Goal: Task Accomplishment & Management: Manage account settings

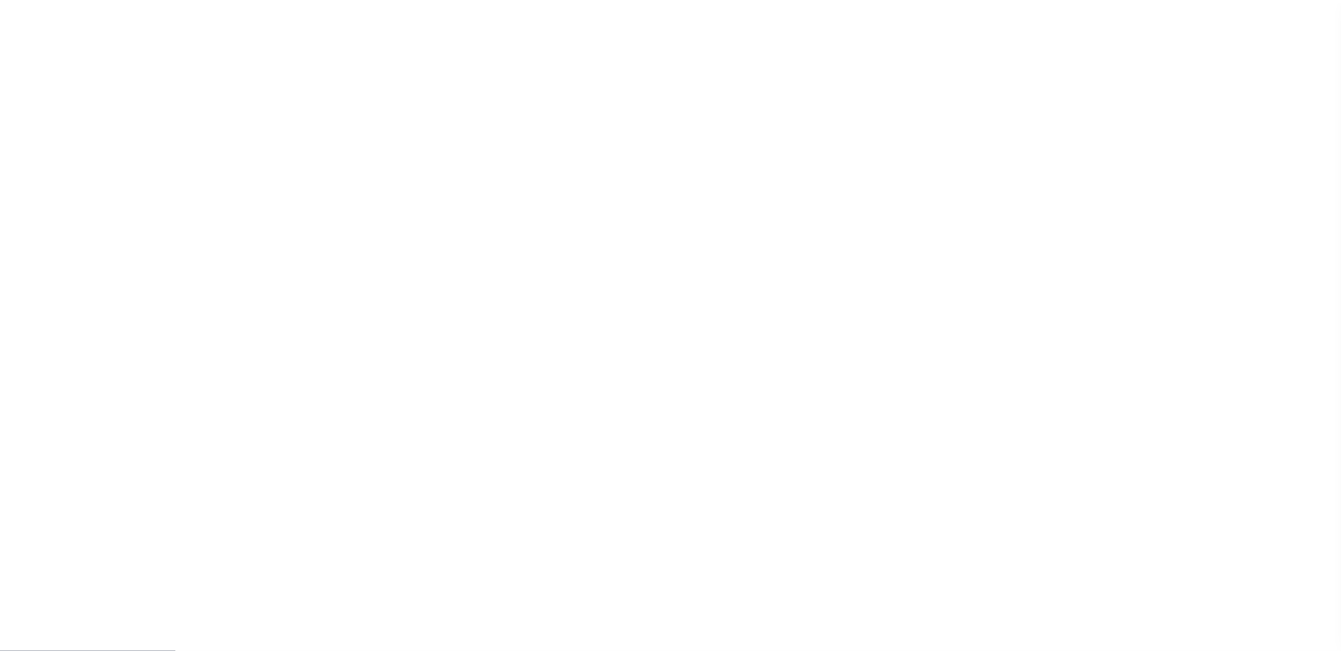
scroll to position [35, 0]
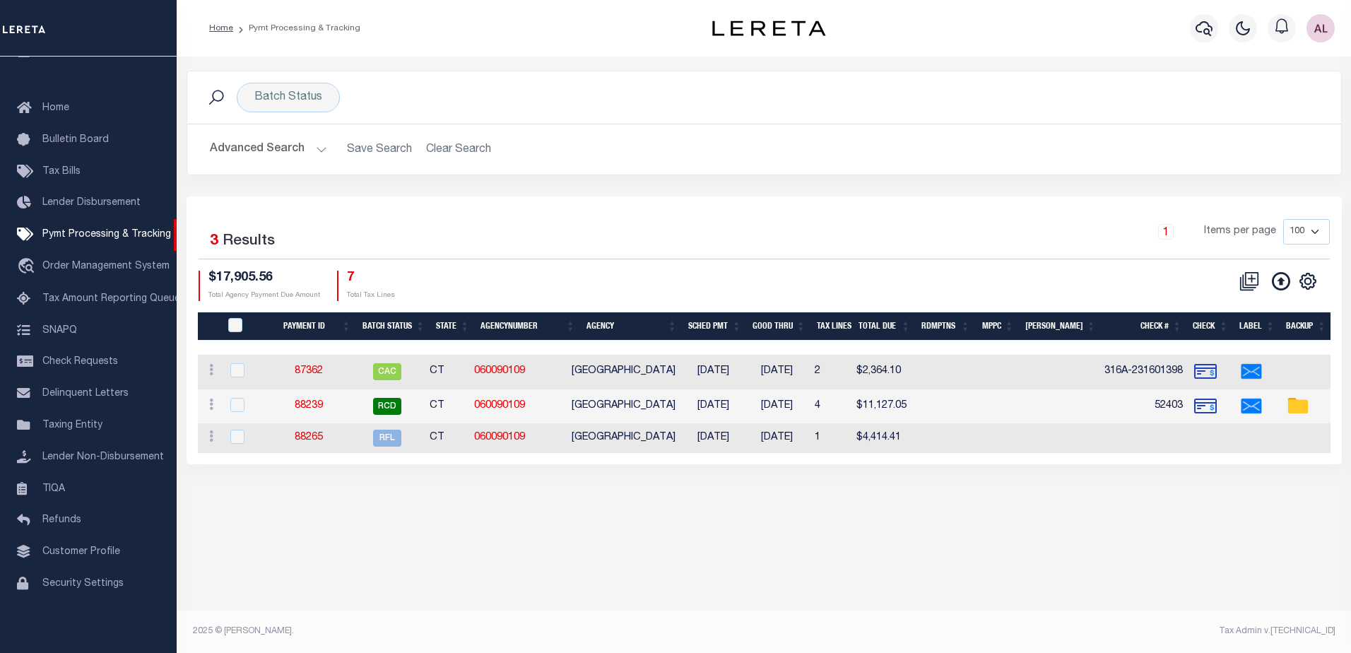
click at [320, 151] on button "Advanced Search" at bounding box center [268, 150] width 117 height 28
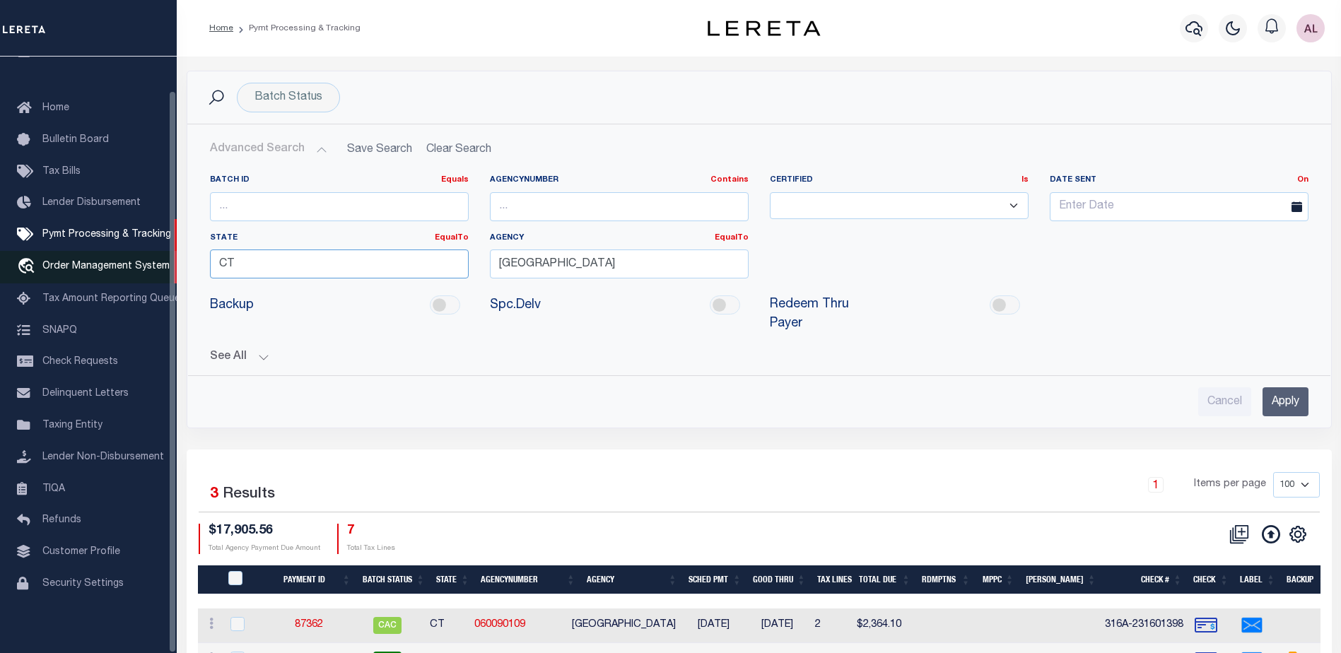
drag, startPoint x: 189, startPoint y: 257, endPoint x: 70, endPoint y: 249, distance: 119.7
click at [70, 249] on div "Home Pymt Processing & Tracking" at bounding box center [670, 380] width 1341 height 760
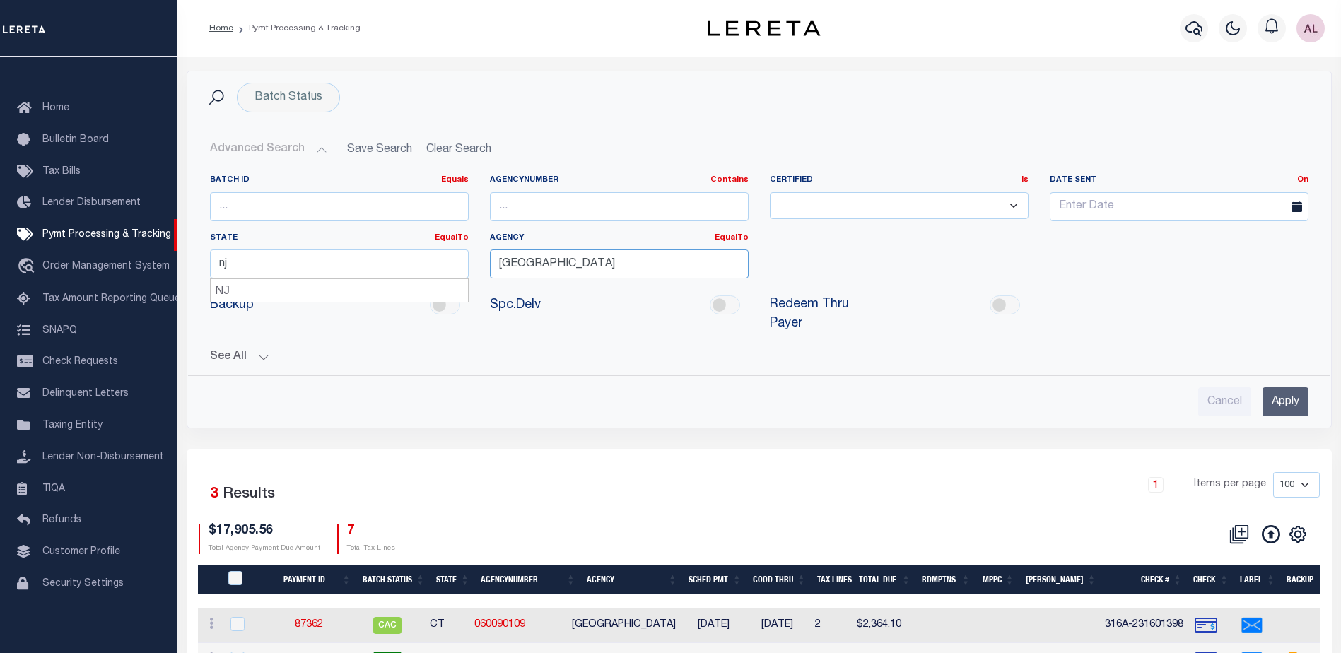
type input "NJ"
click at [624, 263] on input "[GEOGRAPHIC_DATA]" at bounding box center [619, 263] width 259 height 29
drag, startPoint x: 624, startPoint y: 263, endPoint x: 389, endPoint y: 247, distance: 235.8
click at [389, 247] on div "Batch ID Equals Equals Is Not Equal To Is Greater Than Is Less Than AgencyNumbe…" at bounding box center [758, 232] width 1119 height 115
type input "n"
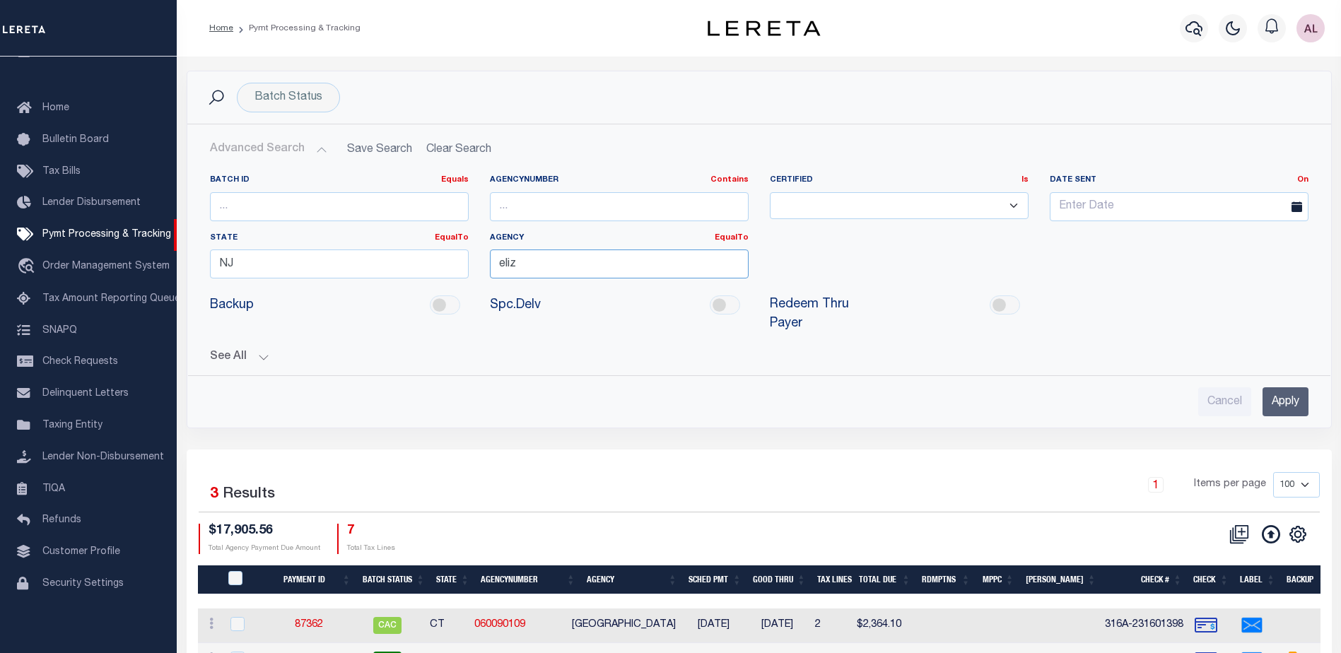
type input "eliz"
click at [1288, 387] on input "Apply" at bounding box center [1285, 401] width 46 height 29
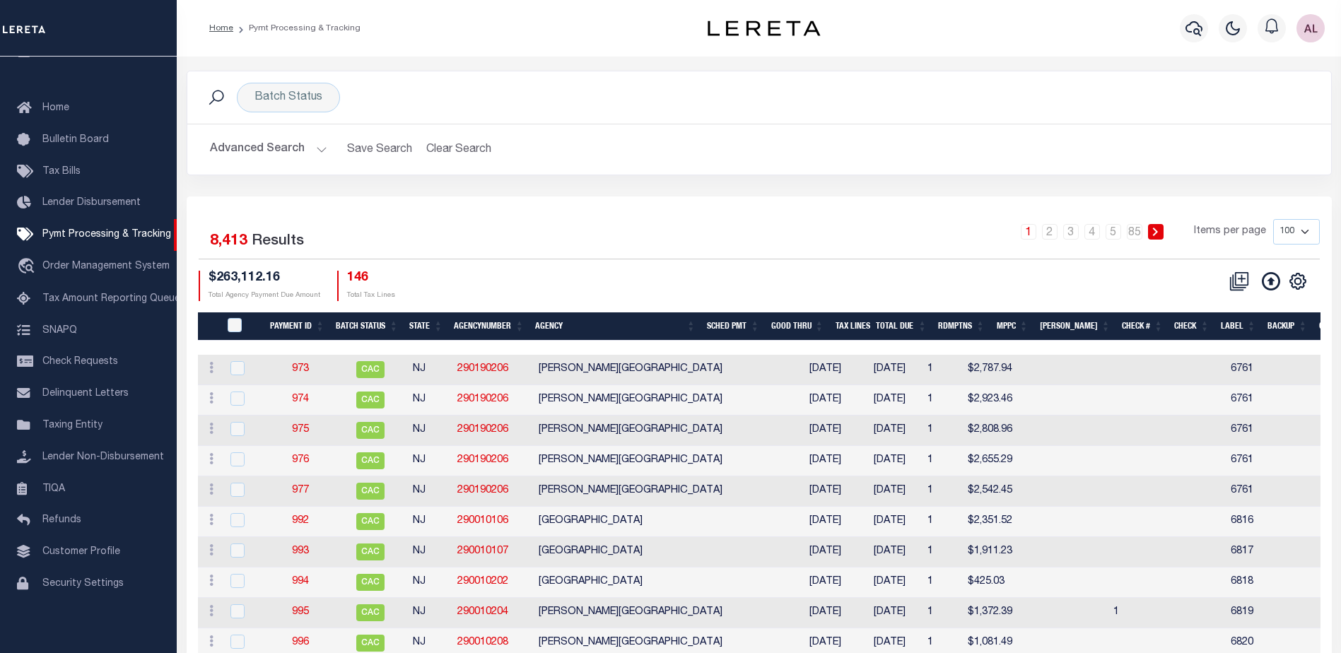
click at [321, 151] on button "Advanced Search" at bounding box center [268, 150] width 117 height 28
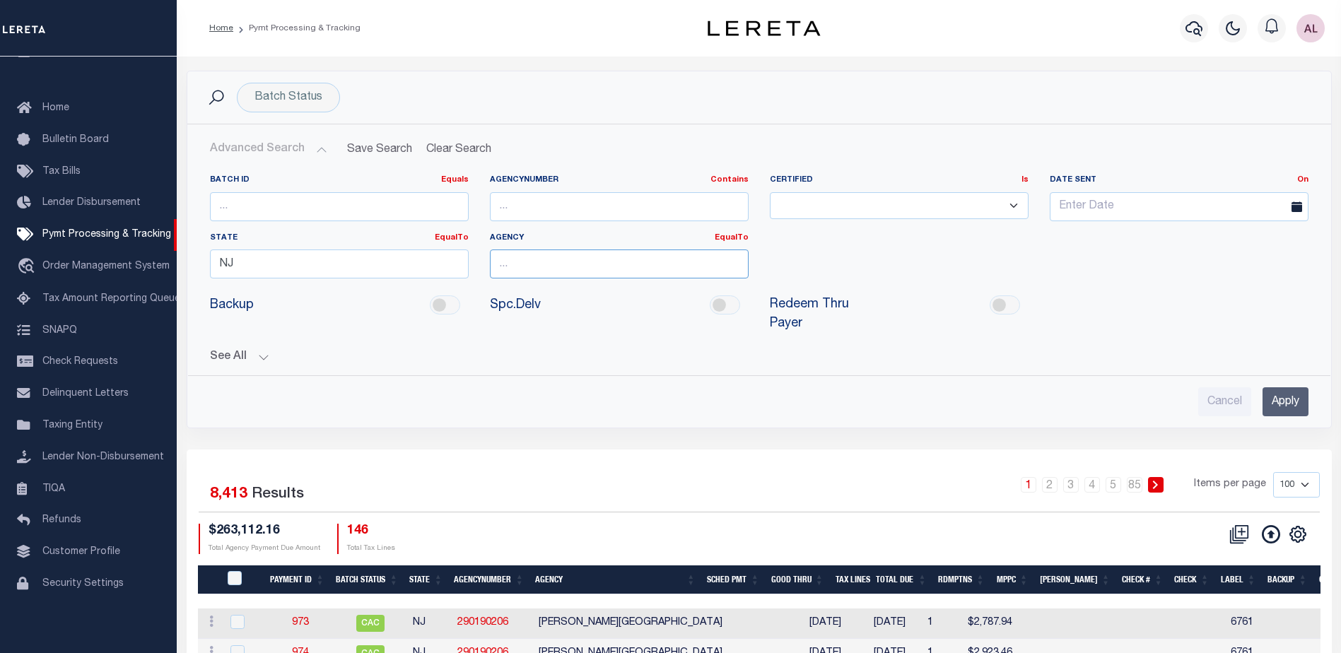
click at [541, 261] on input "text" at bounding box center [619, 263] width 259 height 29
click at [539, 293] on div "[GEOGRAPHIC_DATA]" at bounding box center [618, 290] width 257 height 23
type input "[GEOGRAPHIC_DATA]"
click at [1281, 387] on input "Apply" at bounding box center [1285, 401] width 46 height 29
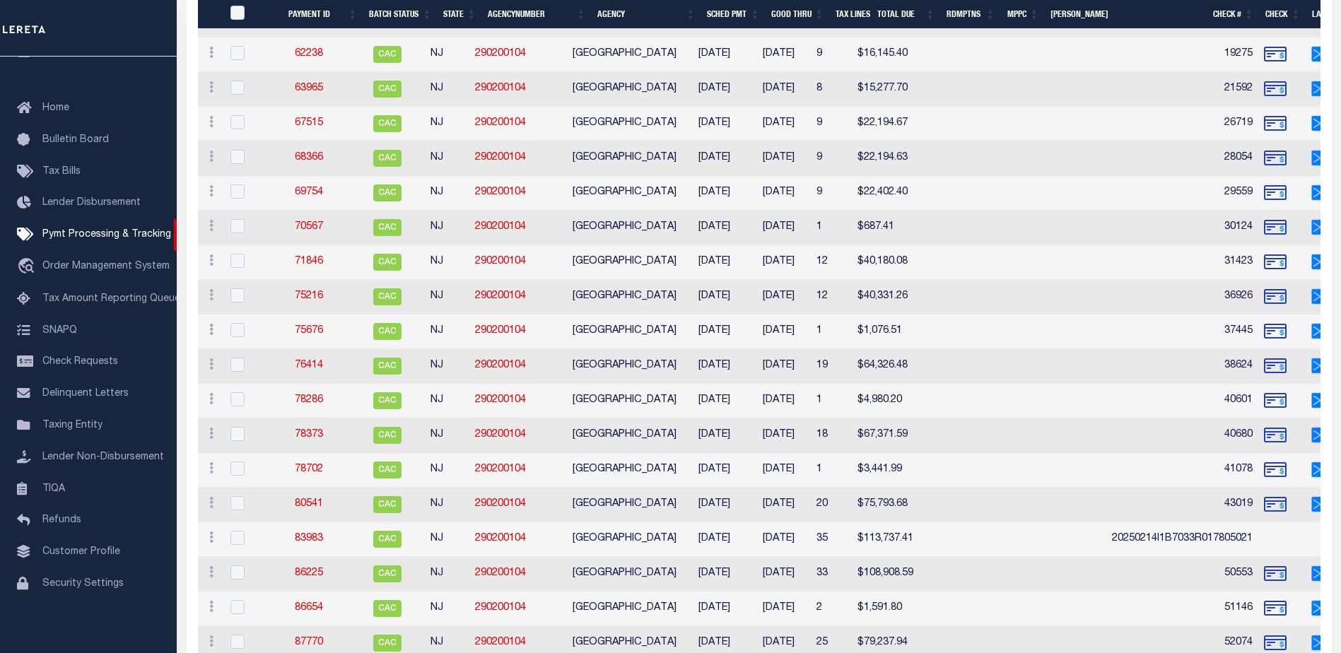
scroll to position [1618, 0]
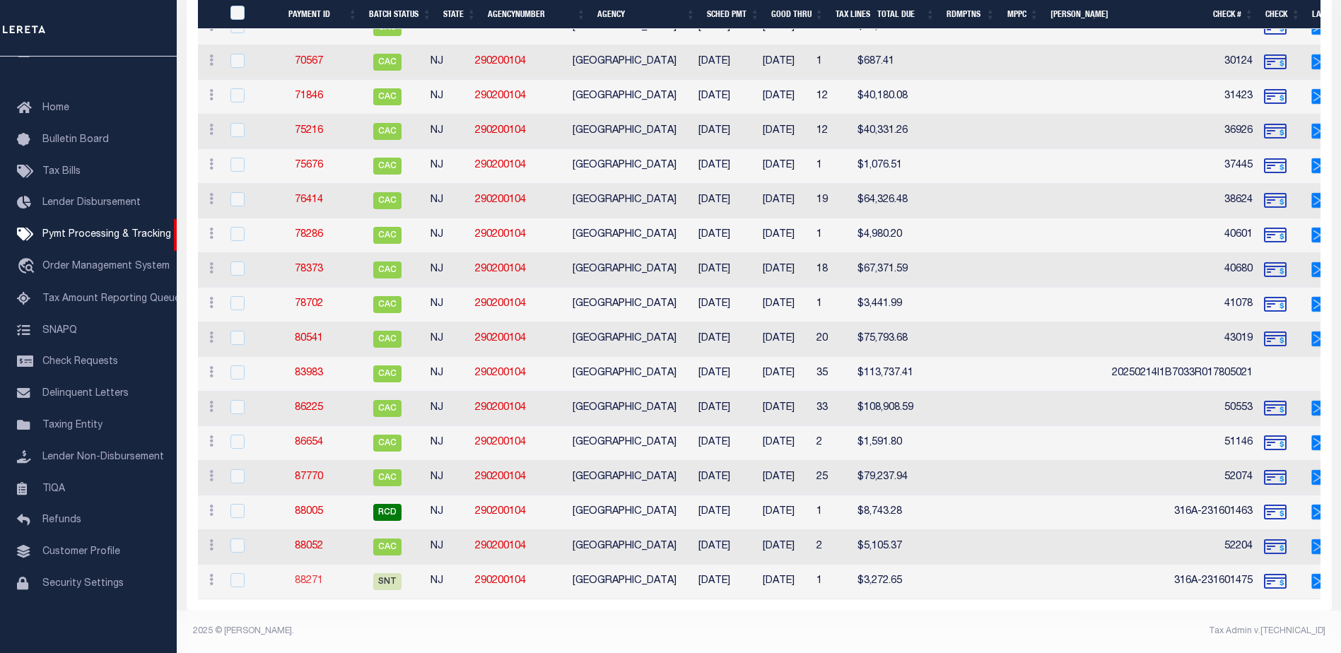
click at [319, 576] on link "88271" at bounding box center [309, 581] width 28 height 10
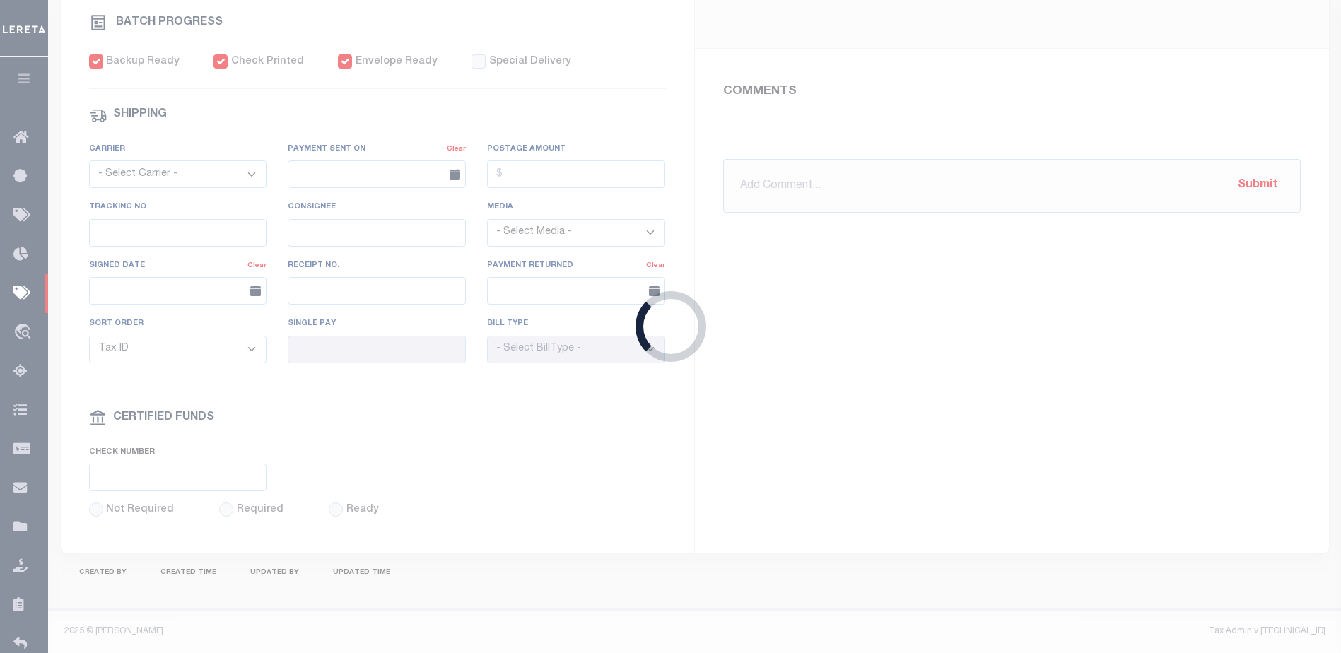
select select "SNT"
type input "[DATE]"
type input "$3,272.65"
select select "CCK"
type input "316A-231601475"
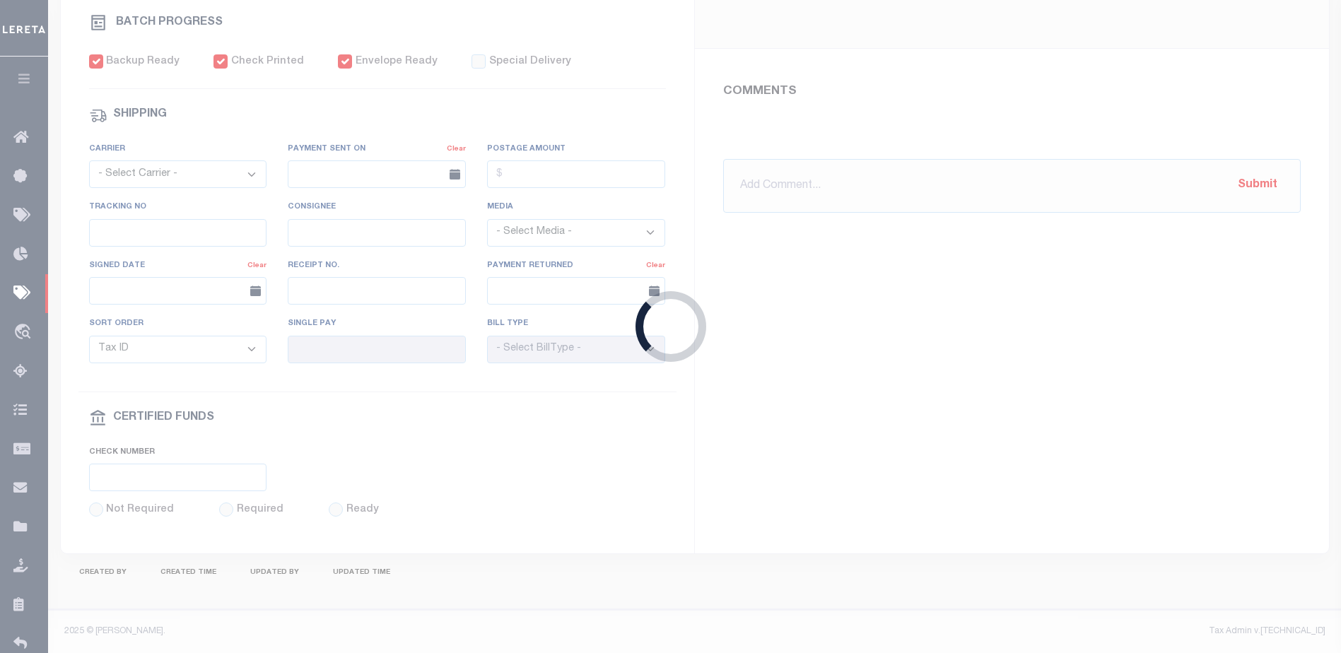
select select "[PERSON_NAME]"
checkbox input "true"
select select "FDX"
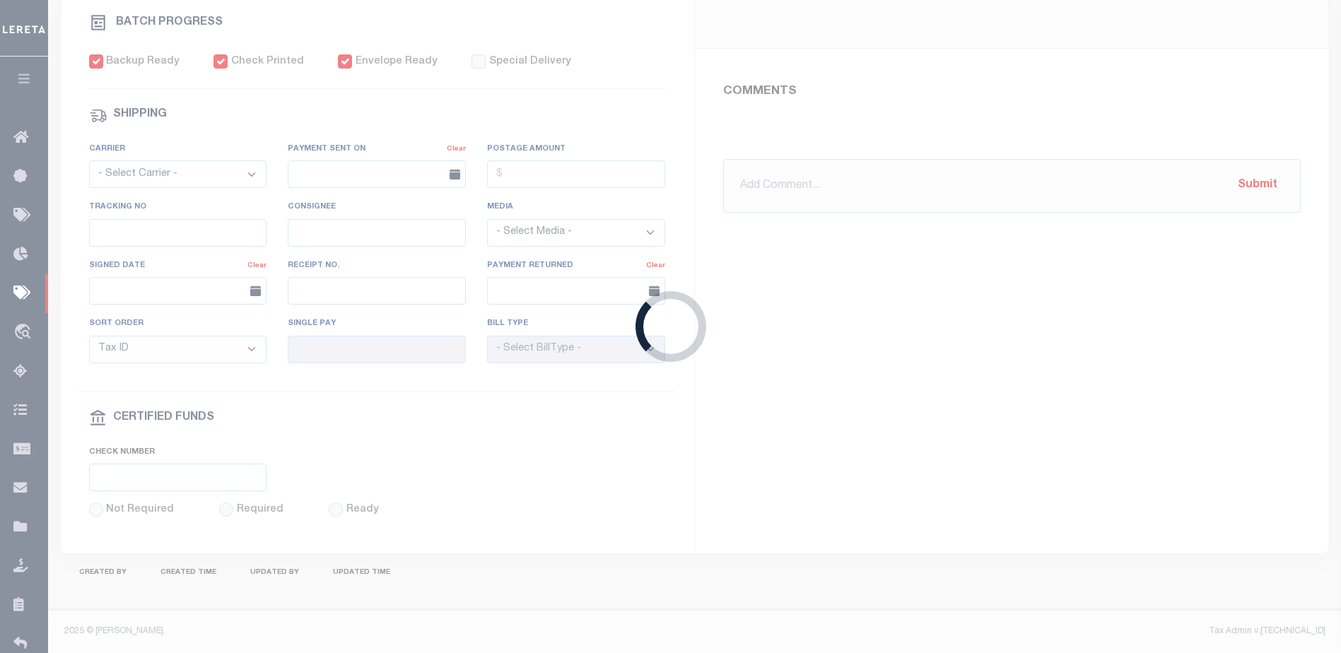
type input "[DATE]"
type input "$25.6"
type input "883511458050"
type input "N"
radio input "true"
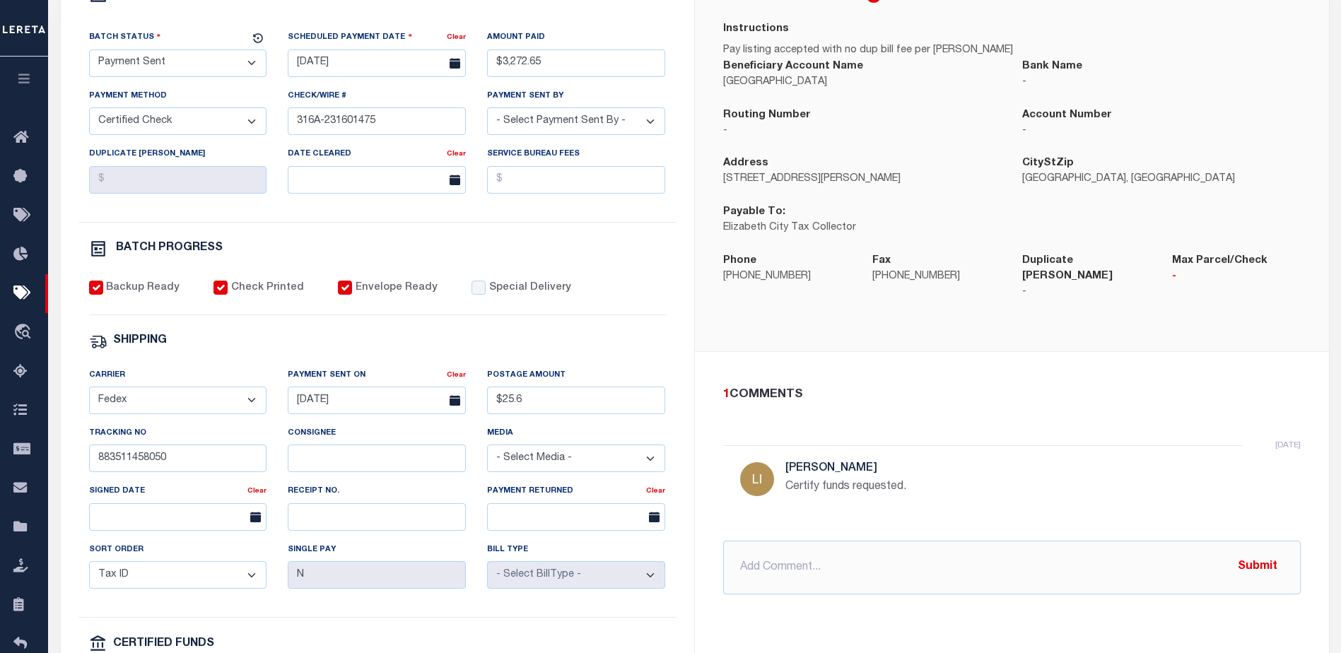
scroll to position [331, 0]
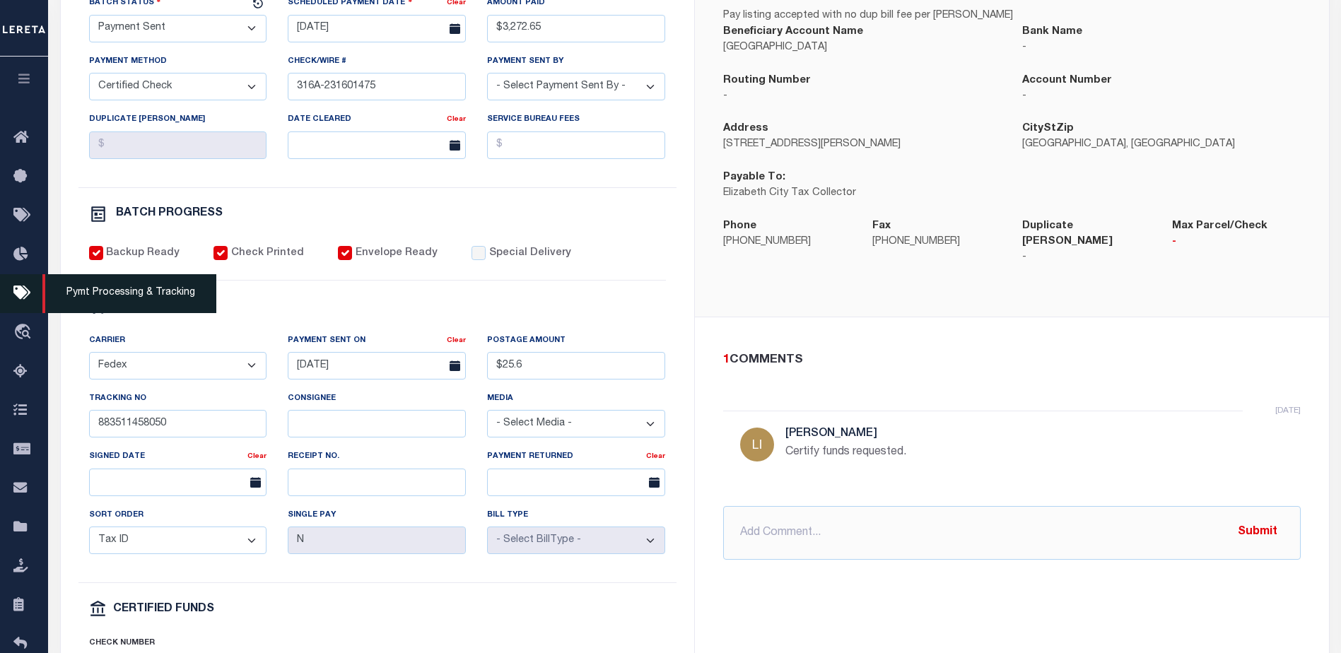
click at [103, 293] on span "Pymt Processing & Tracking" at bounding box center [129, 293] width 174 height 39
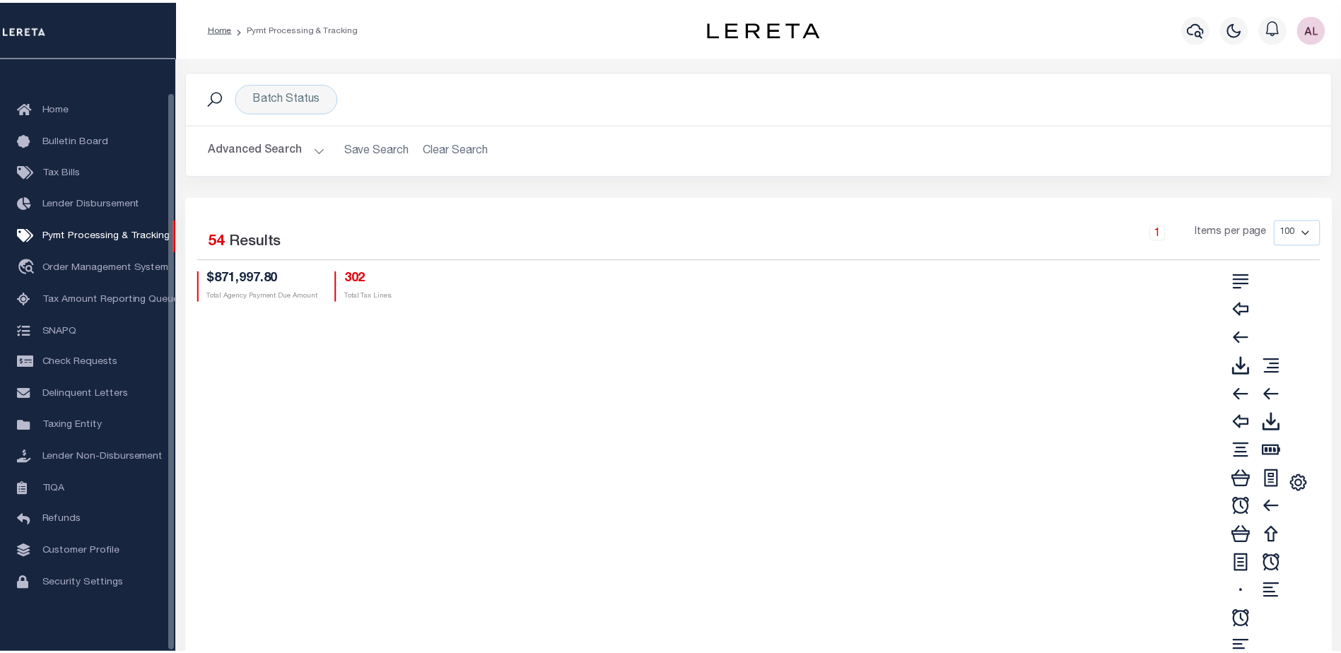
scroll to position [35, 0]
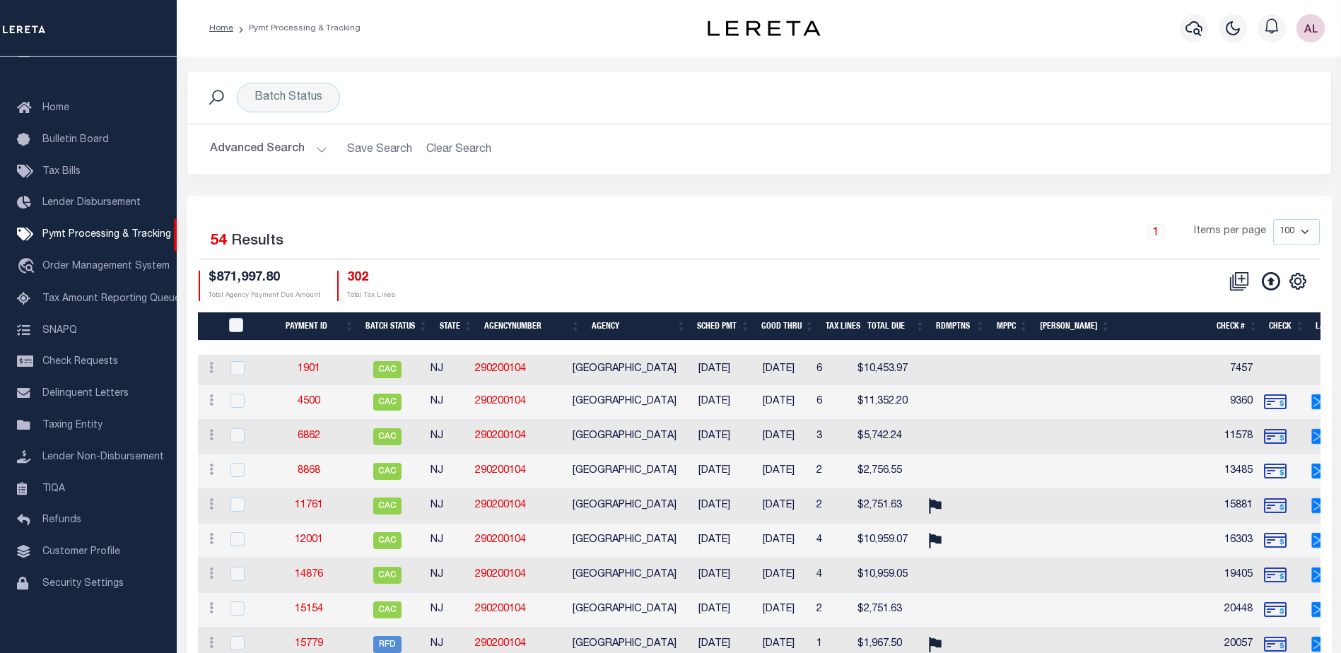
click at [464, 148] on h2 "Advanced Search Save Search Clear Search PayeeSearchTable_dynamictable_____Defa…" at bounding box center [759, 150] width 1121 height 28
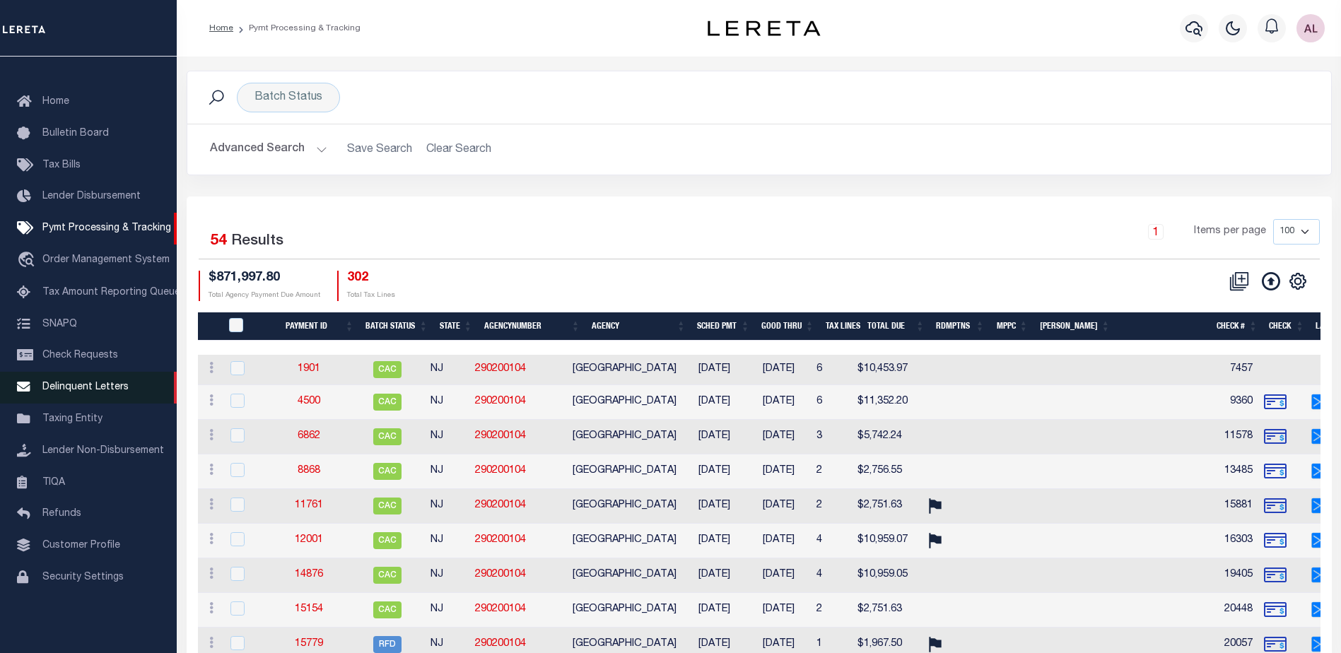
click at [93, 392] on span "Delinquent Letters" at bounding box center [85, 387] width 86 height 10
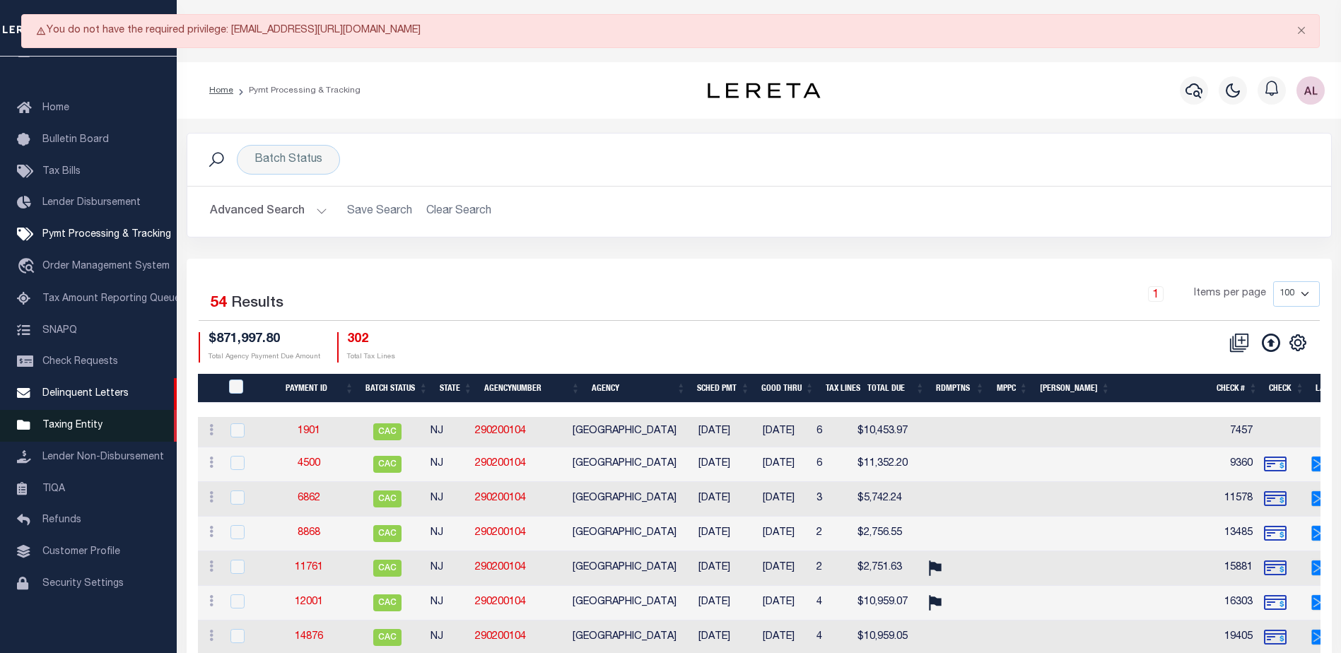
click at [86, 429] on link "Taxing Entity" at bounding box center [88, 426] width 177 height 32
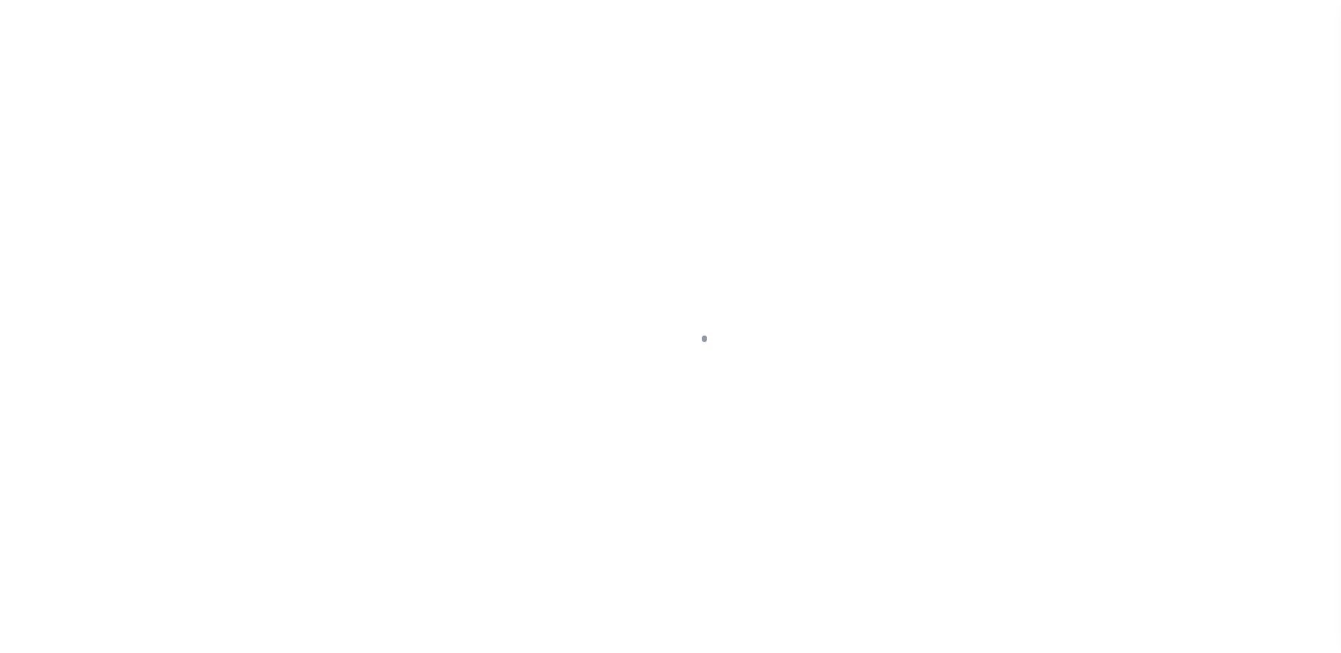
scroll to position [35, 0]
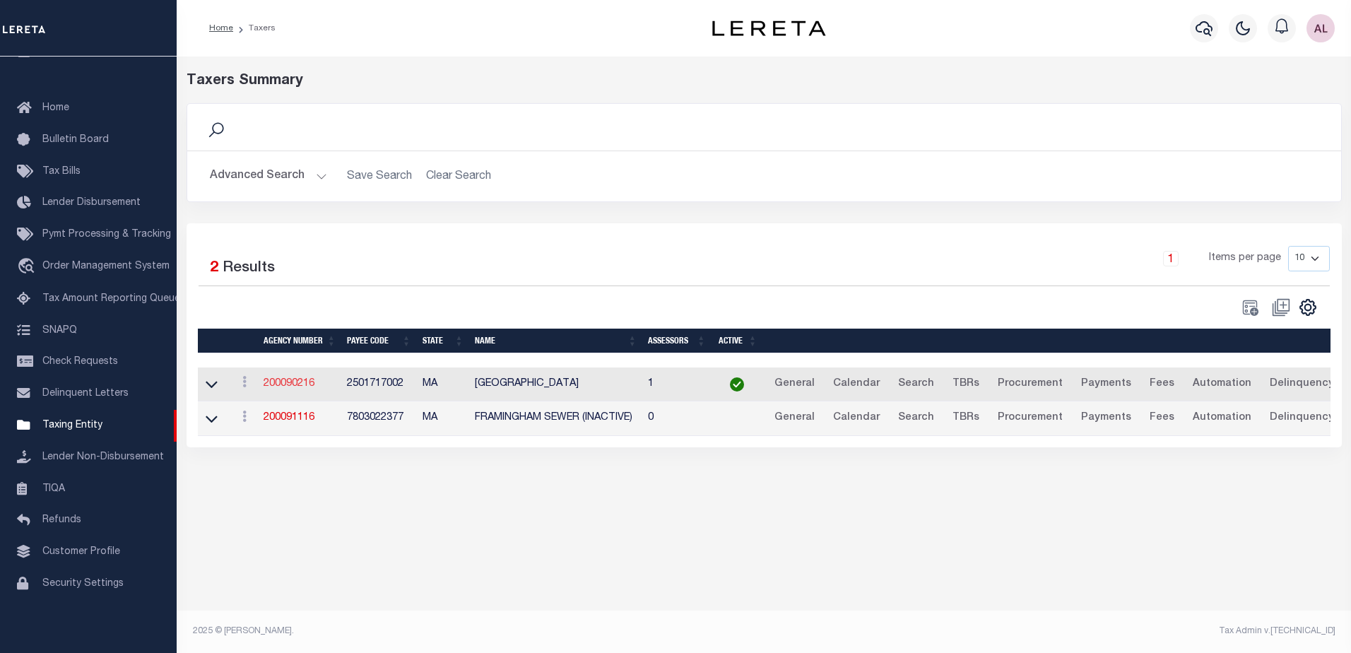
click at [284, 386] on link "200090216" at bounding box center [289, 384] width 51 height 10
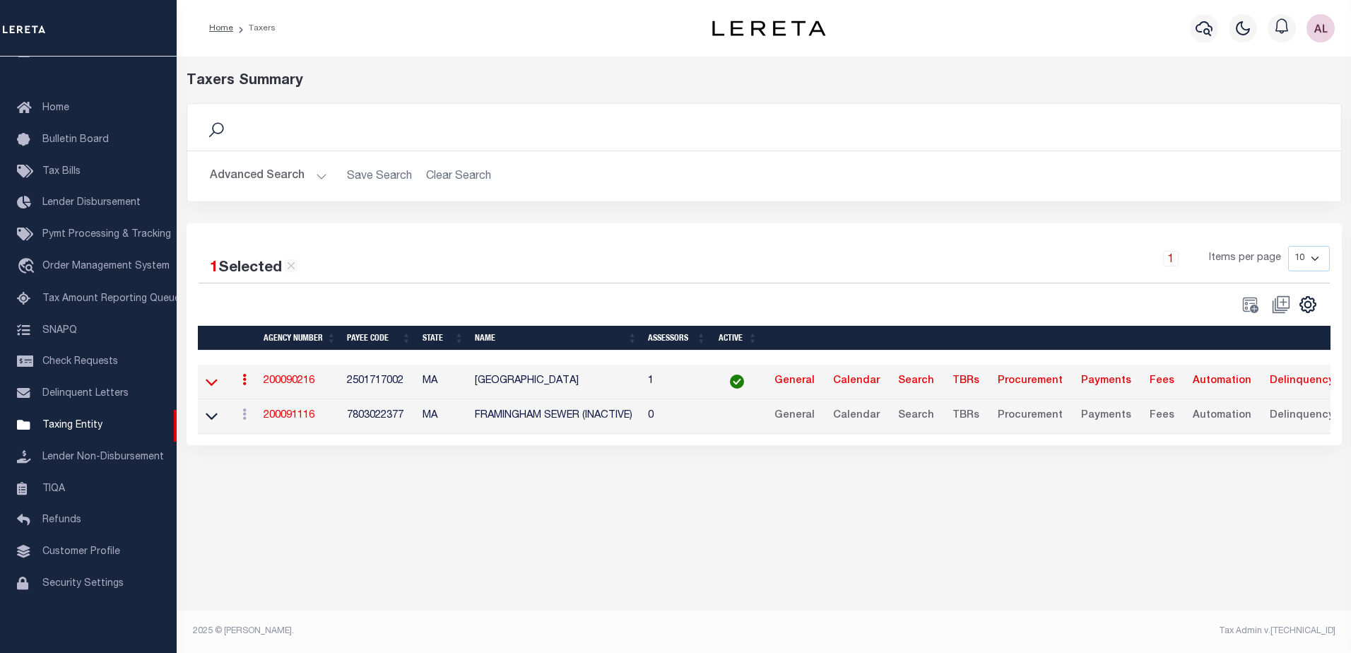
click at [208, 387] on icon at bounding box center [212, 382] width 12 height 15
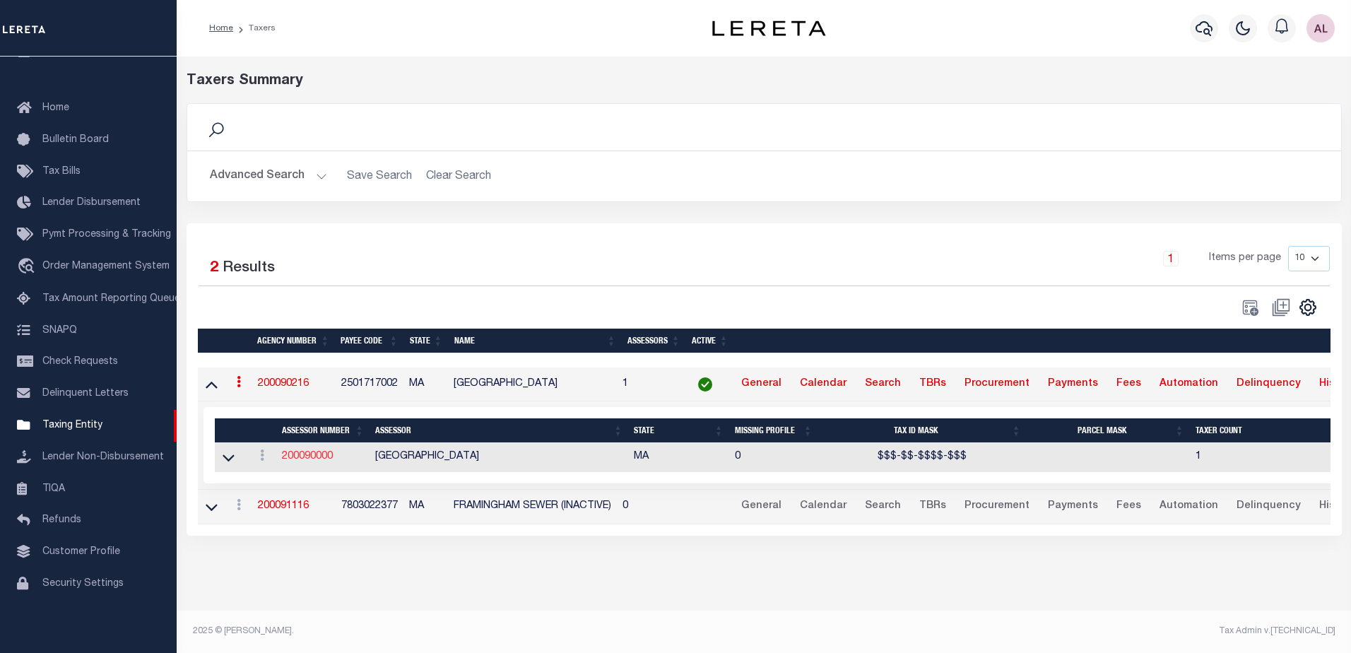
click at [309, 459] on link "200090000" at bounding box center [307, 457] width 51 height 10
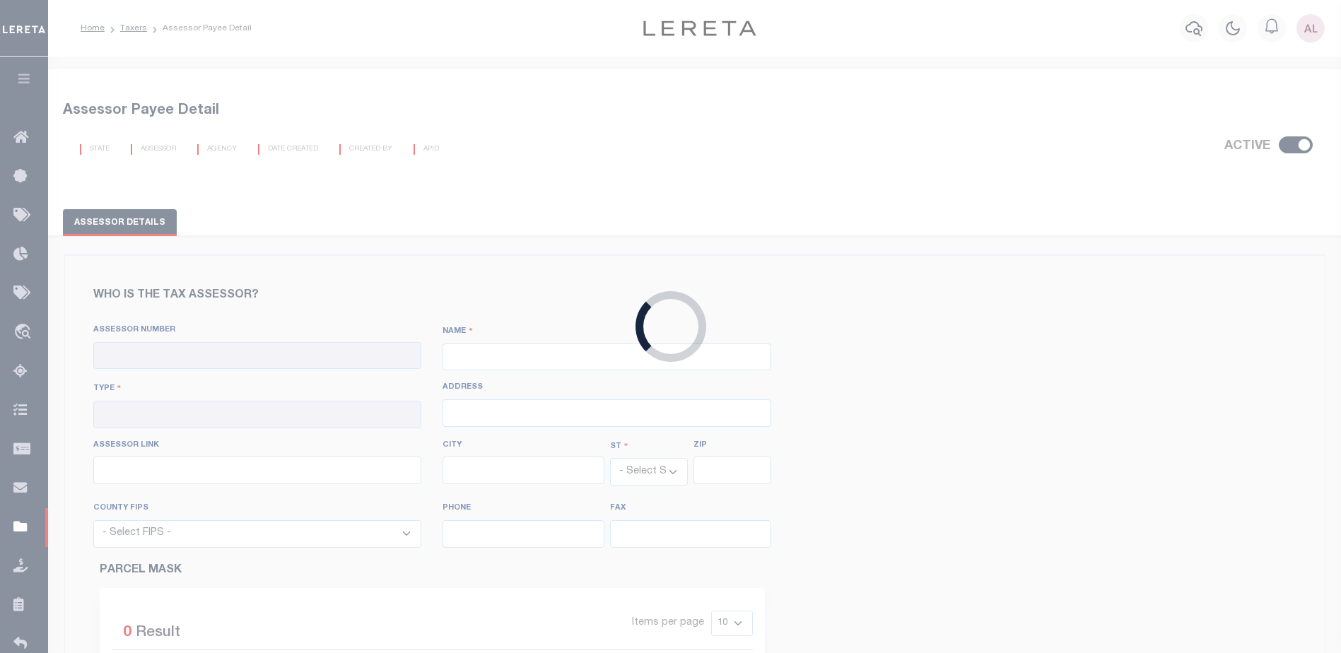
checkbox input "true"
type input "200090000"
type input "[GEOGRAPHIC_DATA]"
type input "00 - County"
select select "MA"
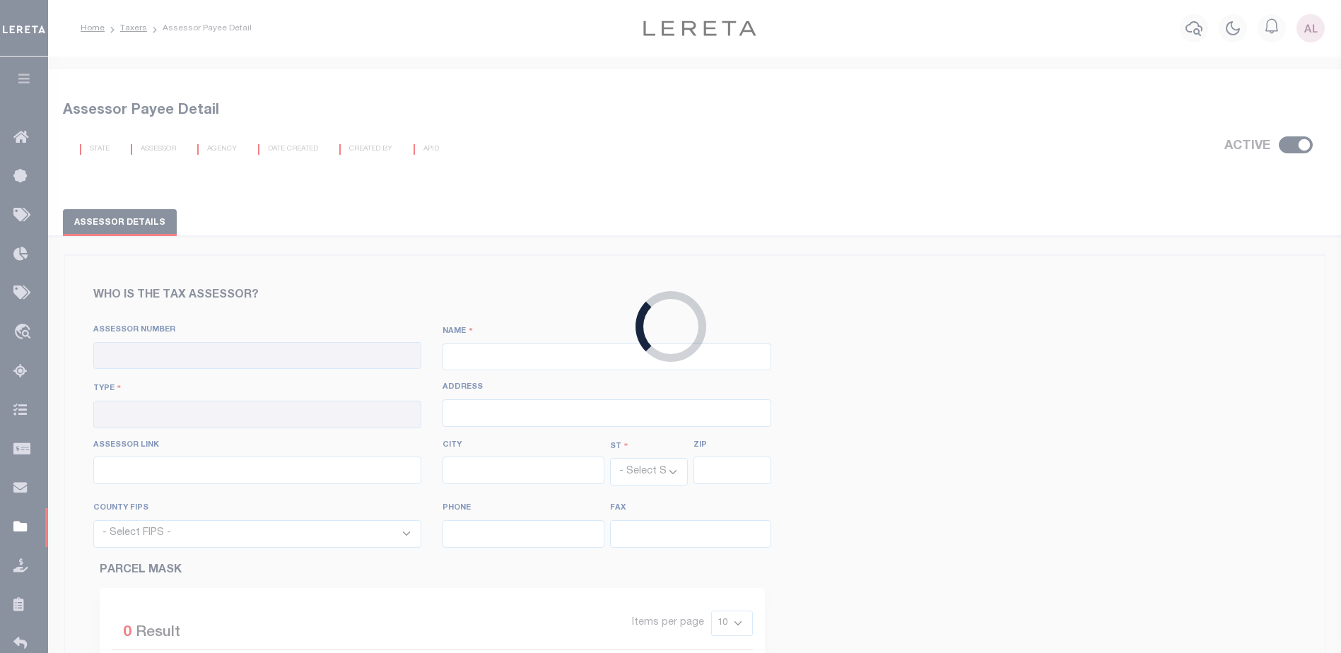
select select "25017"
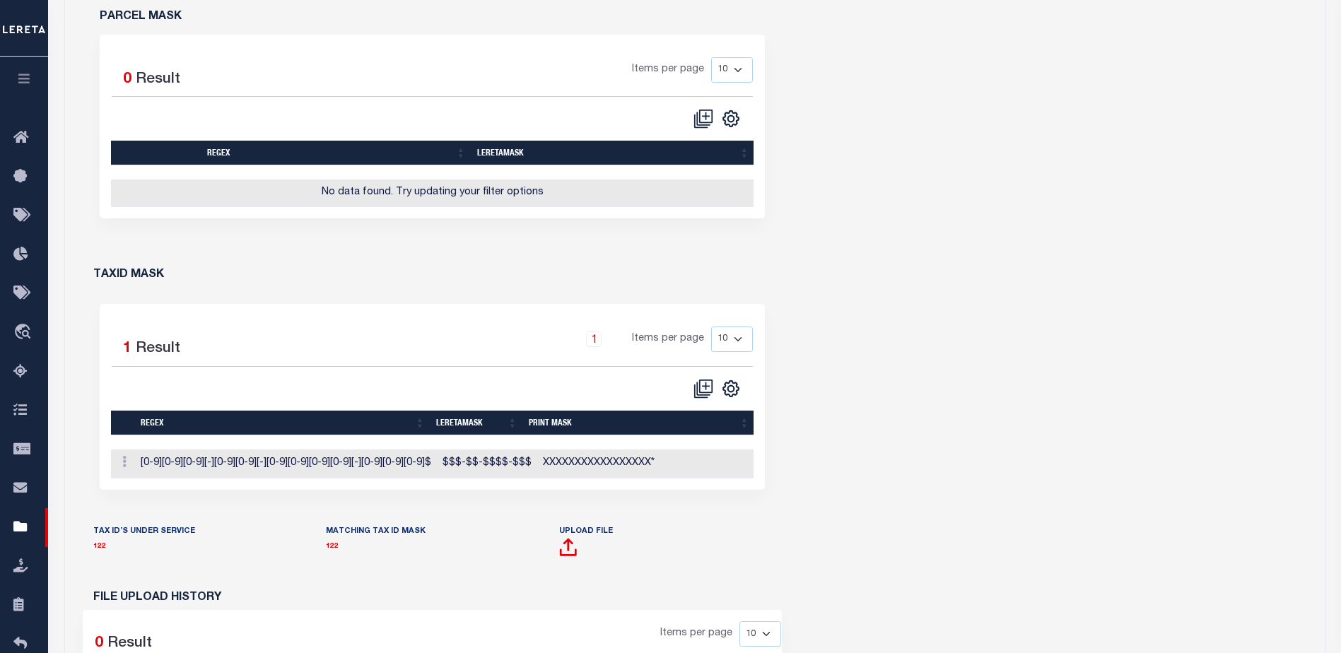
scroll to position [636, 0]
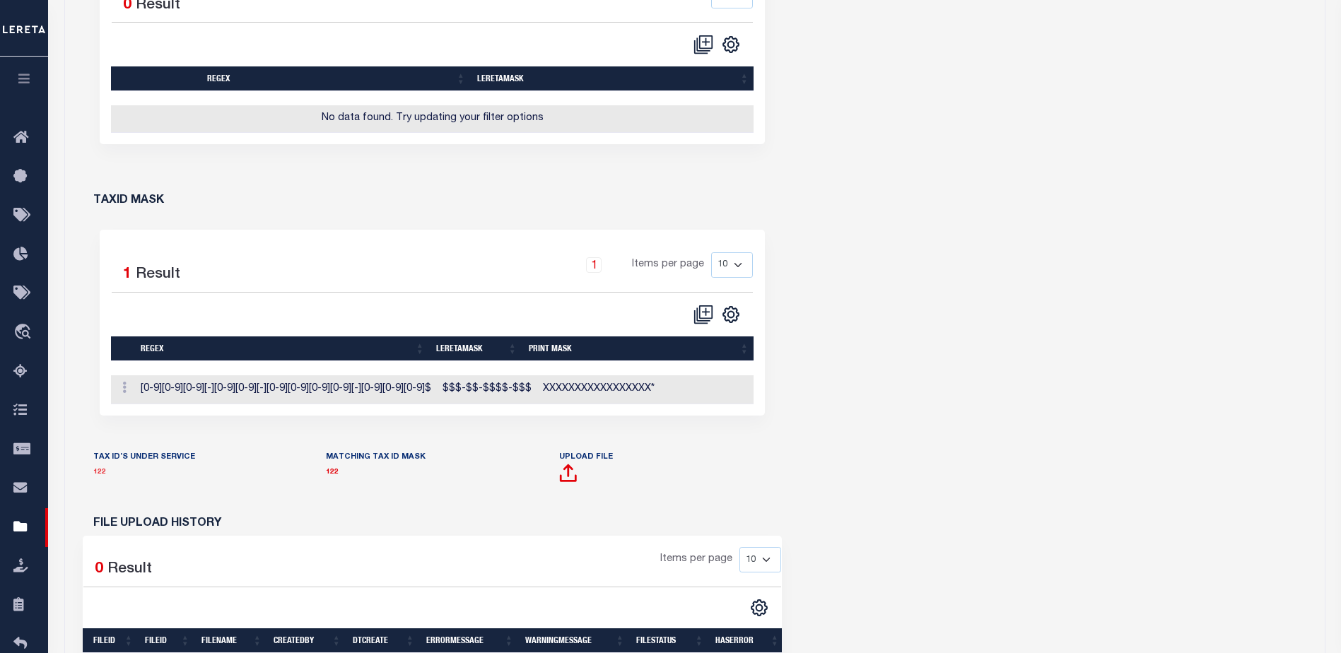
click at [97, 476] on link "122" at bounding box center [99, 472] width 13 height 7
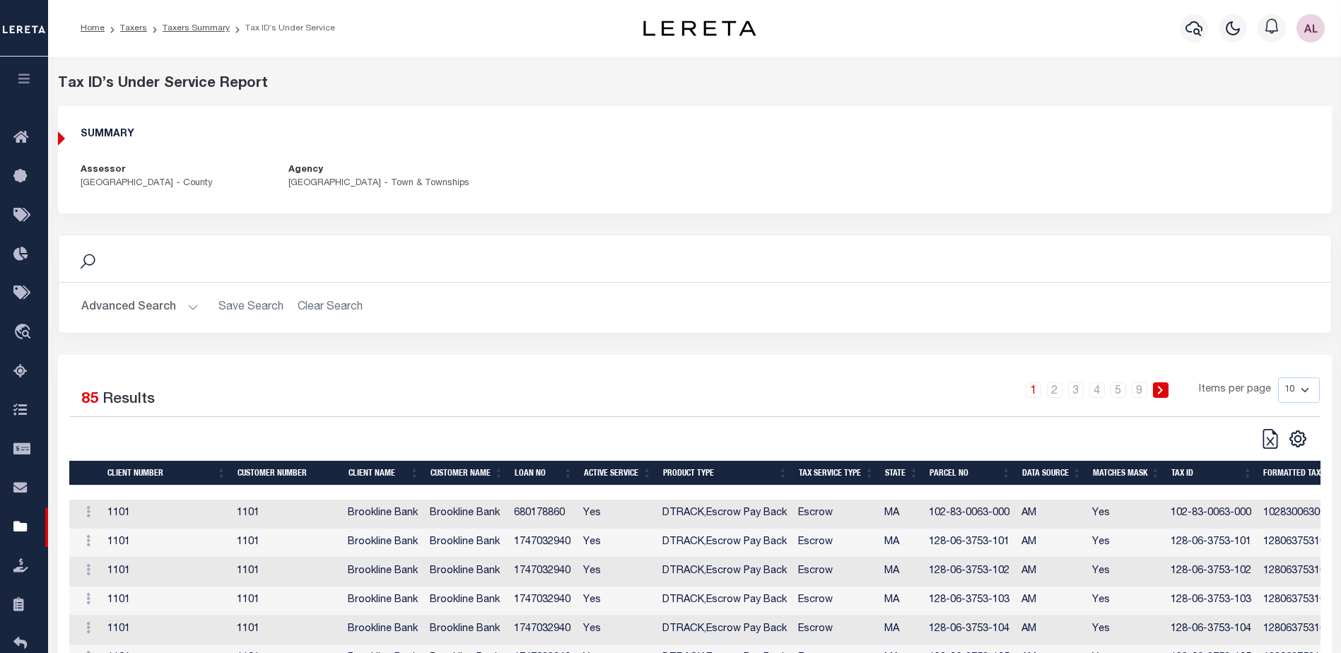
click at [1305, 391] on select "10 25 50 100" at bounding box center [1299, 389] width 42 height 25
select select "100"
click at [1278, 377] on select "10 25 50 100" at bounding box center [1299, 389] width 42 height 25
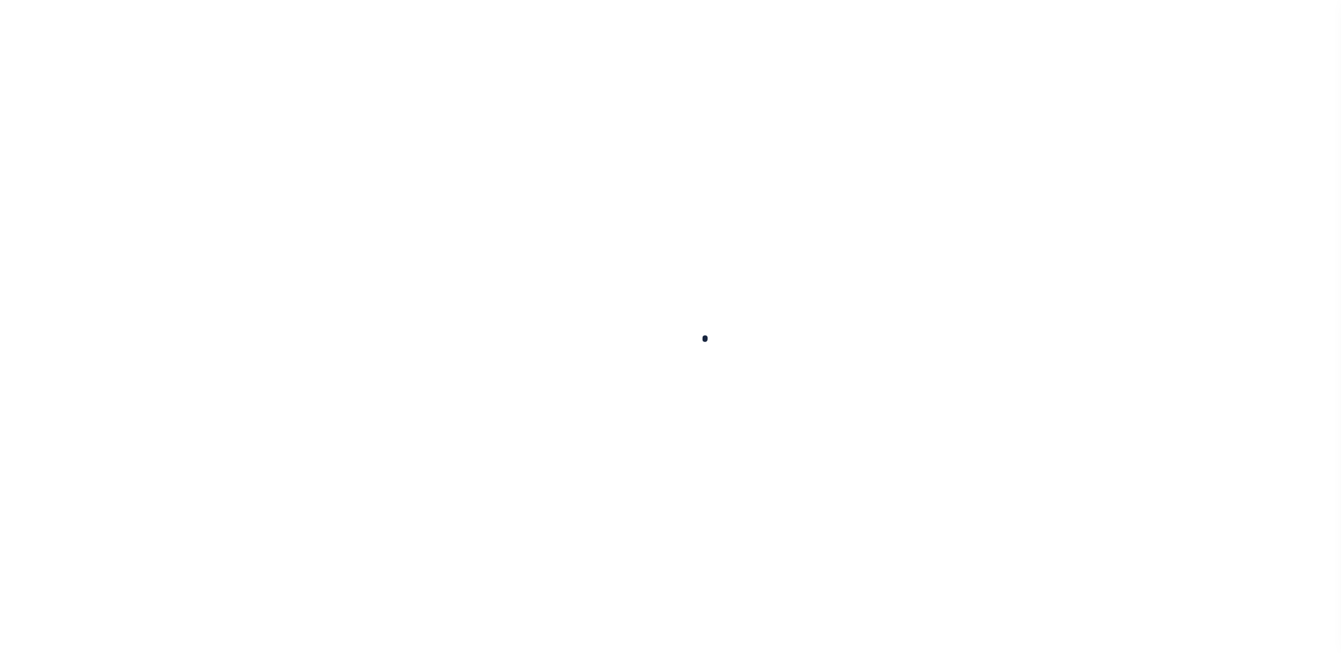
select select
checkbox input "false"
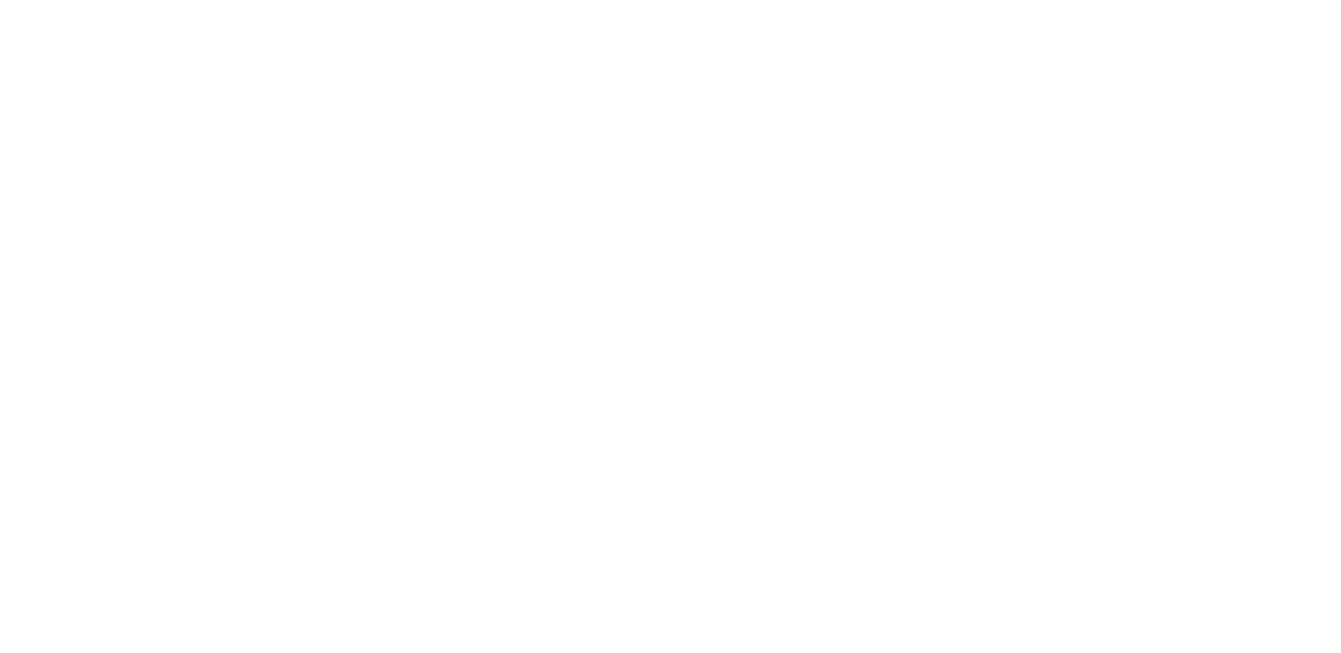
checkbox input "false"
type input "2501717002"
